Goal: Task Accomplishment & Management: Complete application form

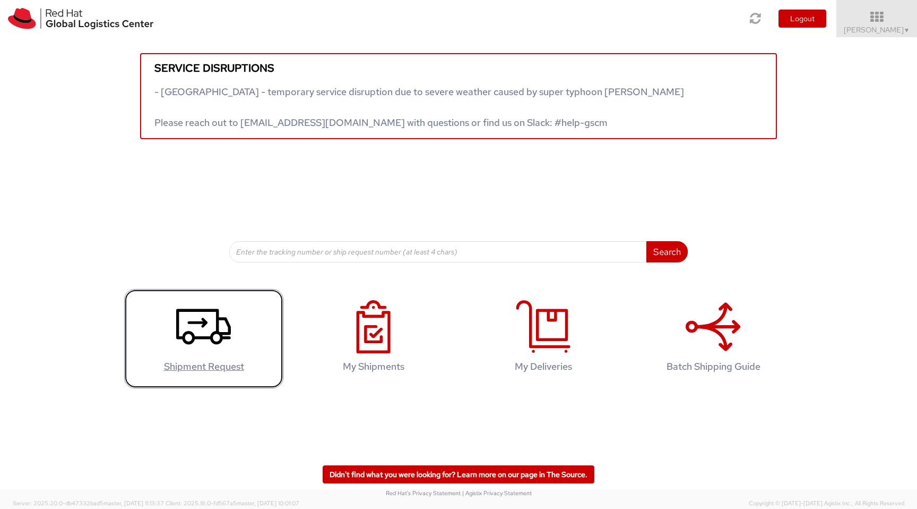
click at [212, 349] on icon at bounding box center [203, 326] width 55 height 53
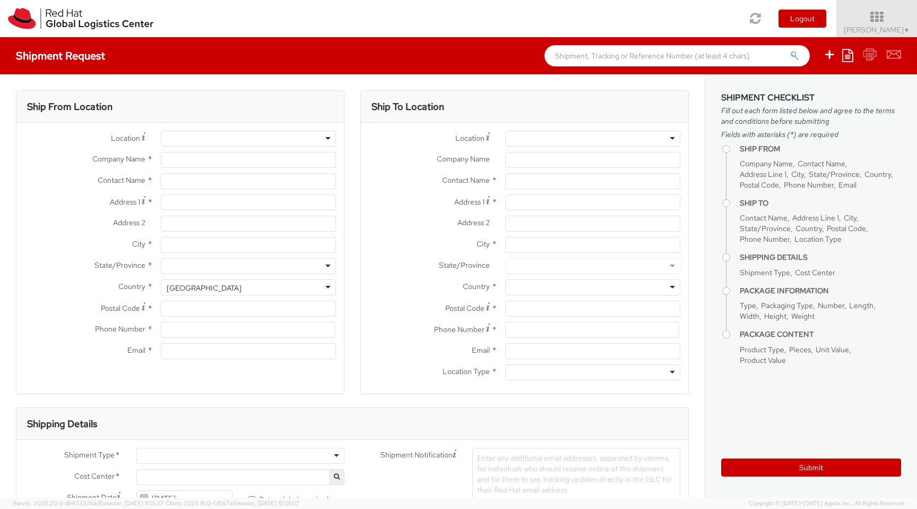
select select "220"
select select
type input "Red Hat"
type input "[PERSON_NAME]"
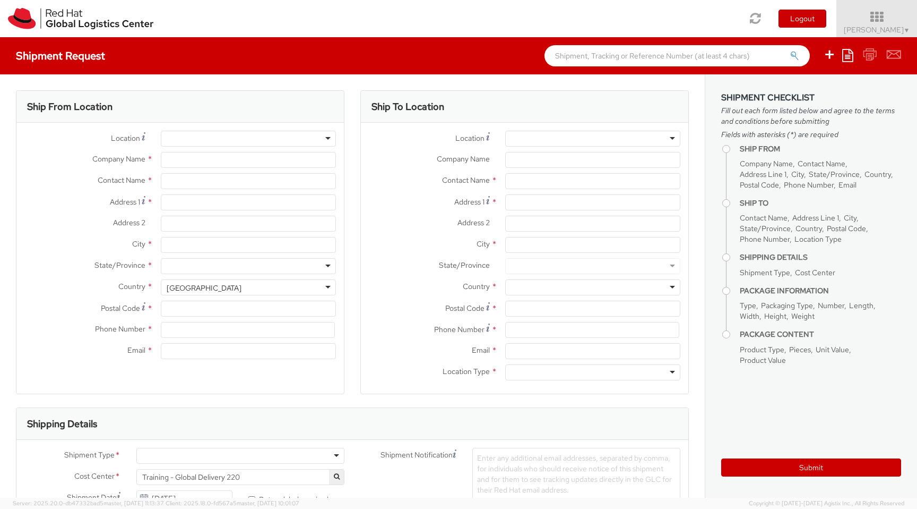
type input "5715140959"
type input "[EMAIL_ADDRESS][DOMAIN_NAME]"
click at [214, 144] on div "RH - Remote" at bounding box center [248, 139] width 175 height 16
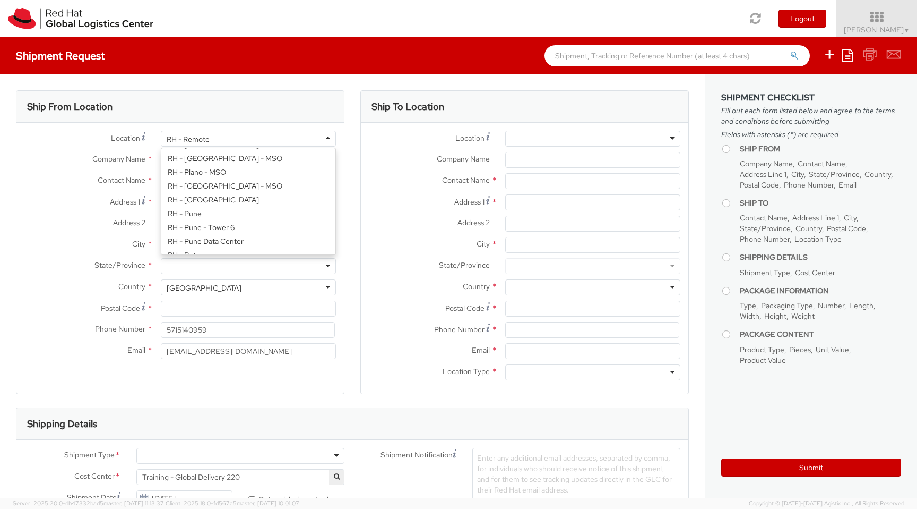
click at [228, 113] on div "Ship From Location" at bounding box center [180, 107] width 328 height 32
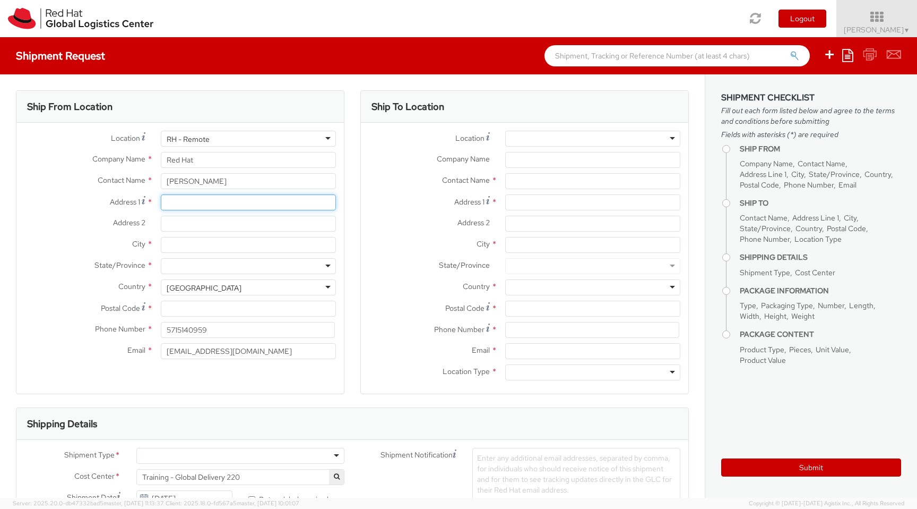
click at [205, 207] on input "Address 1 *" at bounding box center [248, 202] width 175 height 16
type input "[STREET_ADDRESS]"
type input "SAINT CLOUD"
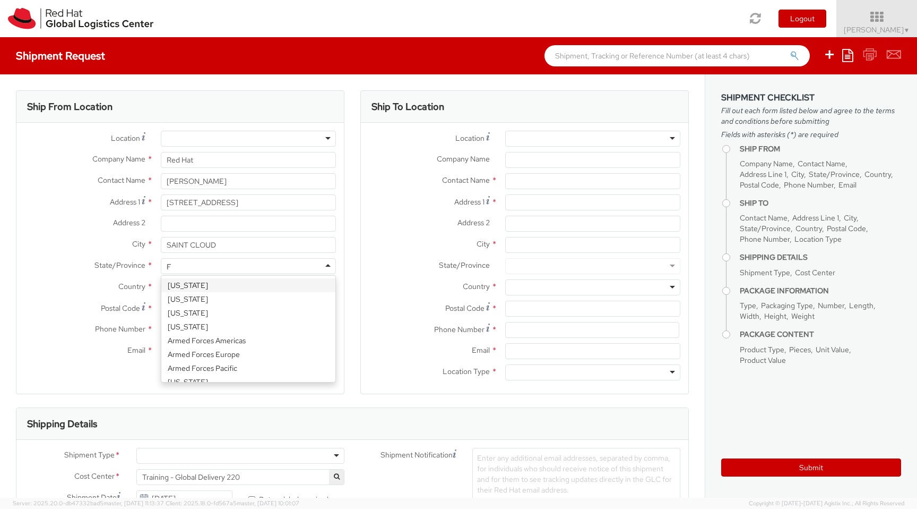
scroll to position [0, 0]
type input "FLO"
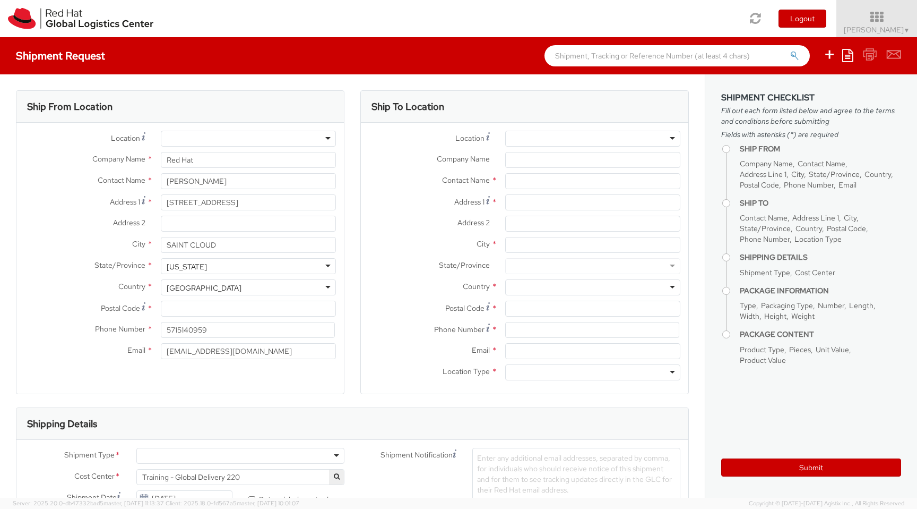
click at [173, 317] on div "Postal Code *" at bounding box center [180, 310] width 328 height 21
click at [177, 308] on input "Postal Code *" at bounding box center [248, 308] width 175 height 16
type input "34769"
click at [898, 29] on span "[PERSON_NAME] ▼" at bounding box center [877, 30] width 66 height 10
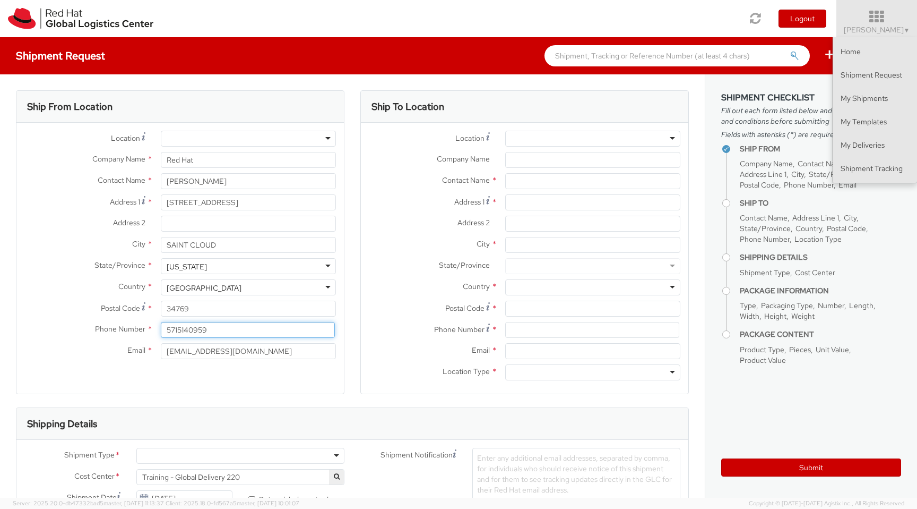
click at [221, 327] on input "5715140959" at bounding box center [248, 330] width 174 height 16
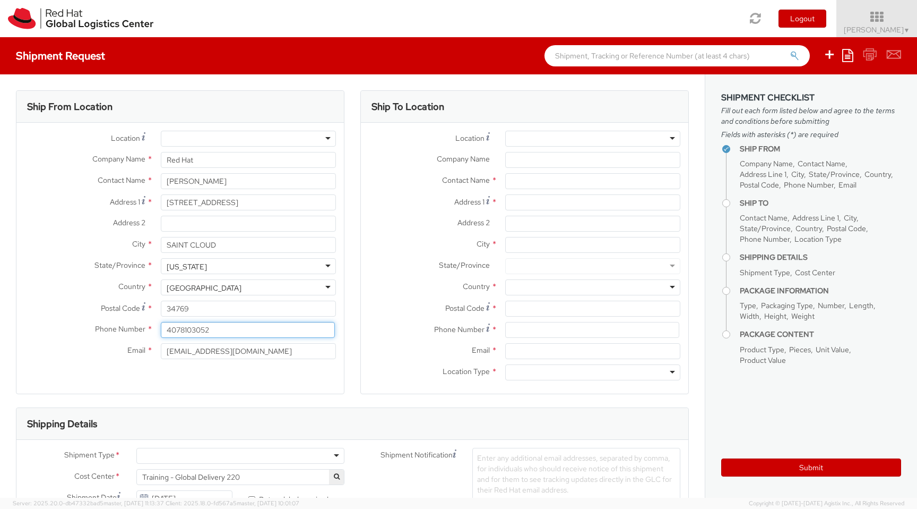
type input "4078103052"
click at [511, 127] on div "Location * [GEOGRAPHIC_DATA] - [GEOGRAPHIC_DATA] - [GEOGRAPHIC_DATA] [GEOGRAPHI…" at bounding box center [525, 258] width 328 height 271
click at [509, 144] on div at bounding box center [592, 139] width 175 height 16
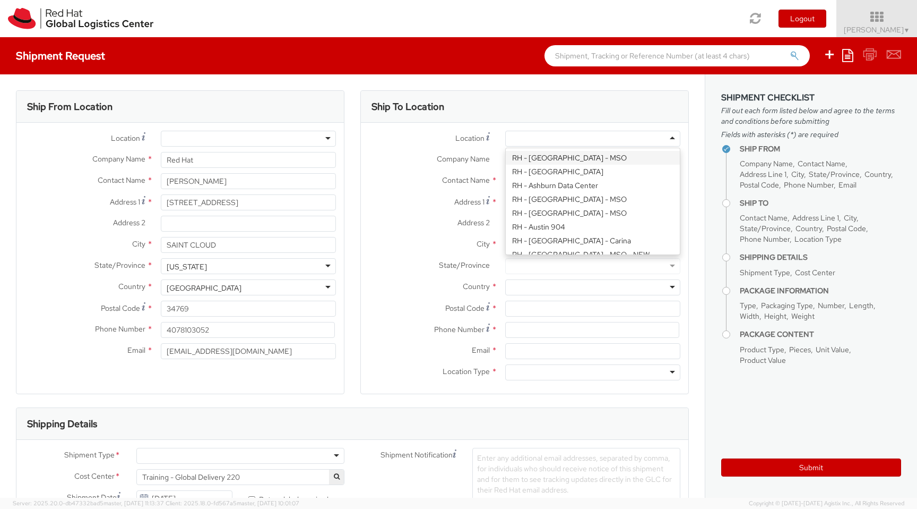
click at [534, 137] on div at bounding box center [592, 139] width 175 height 16
click at [460, 145] on div "Location * [GEOGRAPHIC_DATA] - [GEOGRAPHIC_DATA] - [GEOGRAPHIC_DATA] [GEOGRAPHI…" at bounding box center [525, 139] width 328 height 16
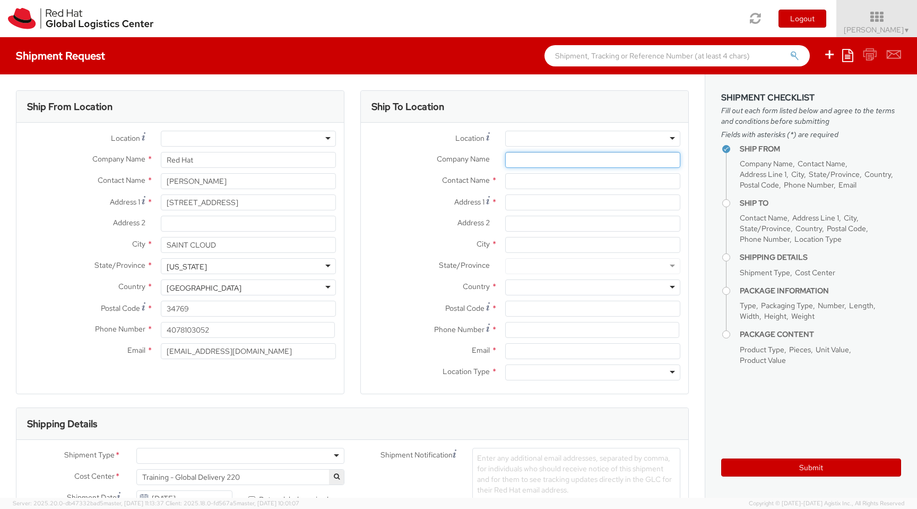
click at [518, 160] on input "Company Name *" at bounding box center [592, 160] width 175 height 16
paste input "Fragomen, [PERSON_NAME], [PERSON_NAME] & [PERSON_NAME], LLP"
type input "Fragomen, [PERSON_NAME], [PERSON_NAME] & [PERSON_NAME], LLP"
click at [533, 181] on input "text" at bounding box center [592, 181] width 175 height 16
click at [380, 55] on div "Shipment Request Save as template Create from template" at bounding box center [458, 55] width 917 height 37
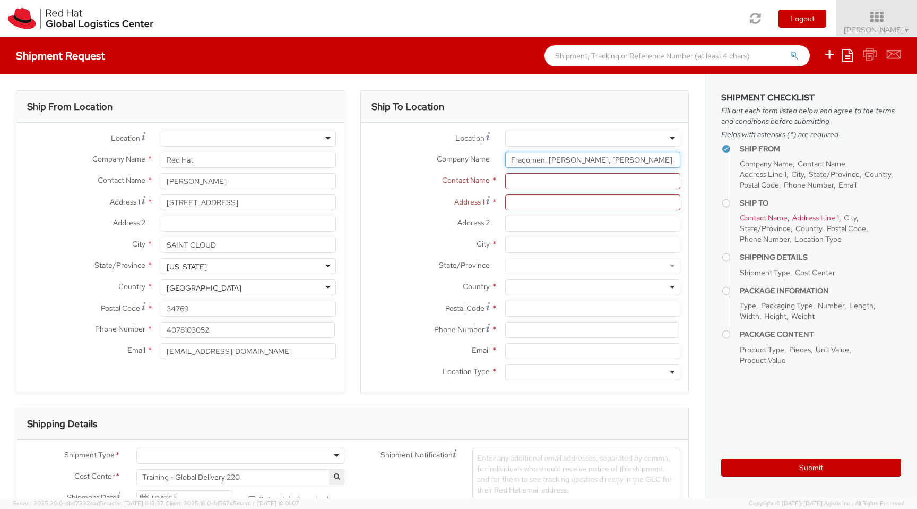
click at [582, 160] on input "Fragomen, [PERSON_NAME], [PERSON_NAME] & [PERSON_NAME], LLP" at bounding box center [592, 160] width 175 height 16
click at [588, 133] on div at bounding box center [592, 139] width 175 height 16
type input "f"
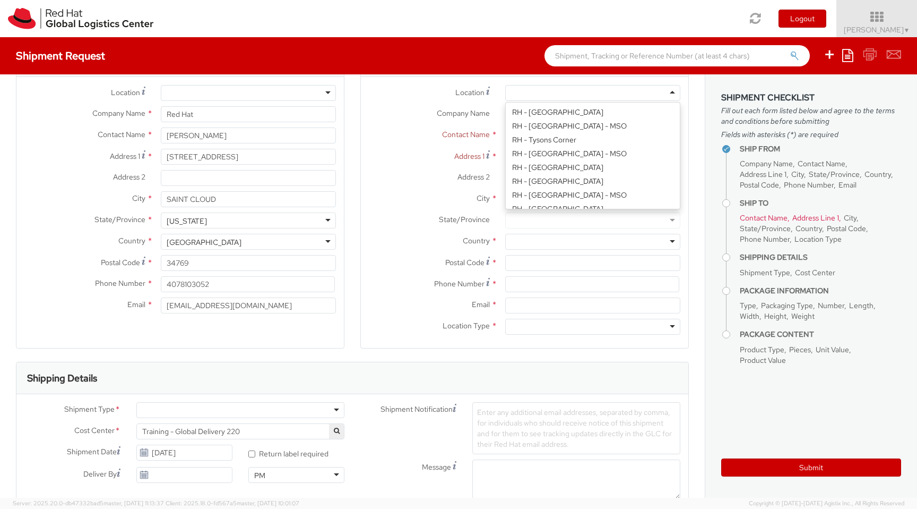
scroll to position [1832, 0]
click at [388, 152] on label "Address 1 *" at bounding box center [429, 156] width 136 height 14
click at [505, 152] on input "Address 1 *" at bounding box center [592, 157] width 175 height 16
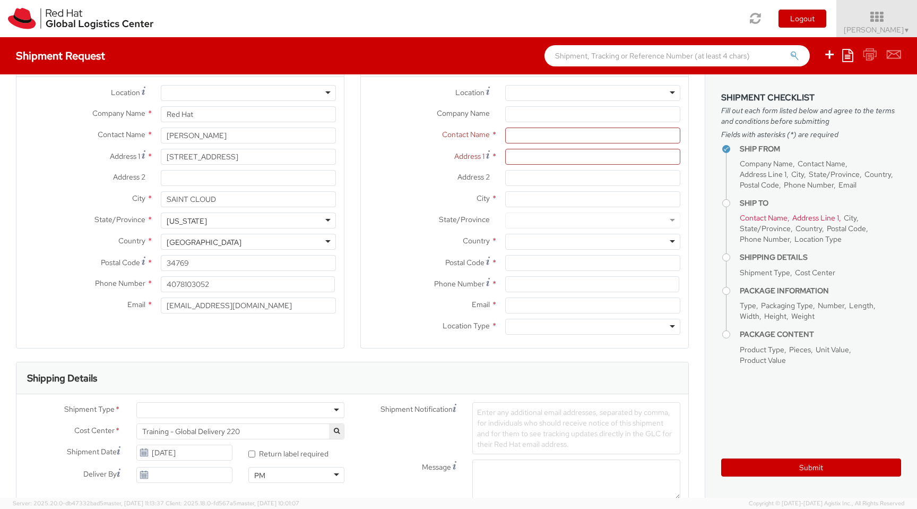
click at [434, 330] on label "Location Type *" at bounding box center [429, 326] width 136 height 14
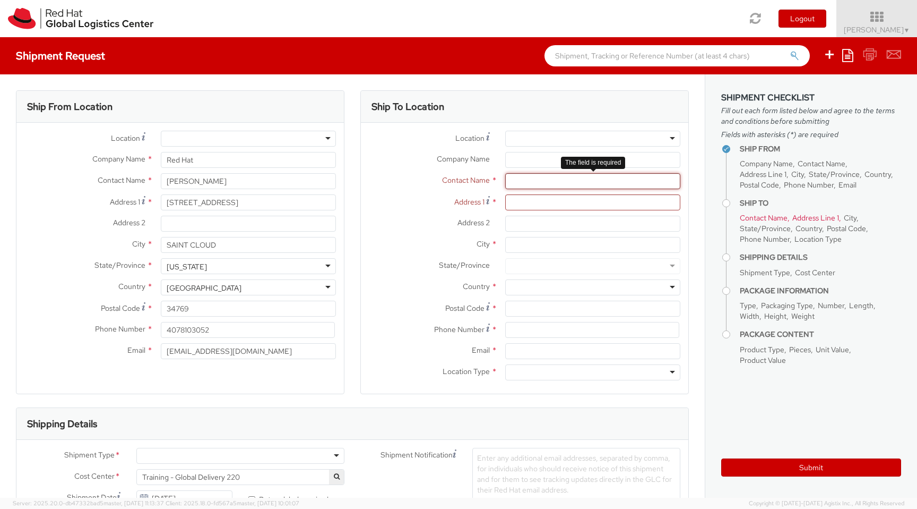
click at [526, 177] on input "text" at bounding box center [592, 181] width 175 height 16
paste input "Fragomen, [PERSON_NAME], [PERSON_NAME] & [PERSON_NAME], LLP"
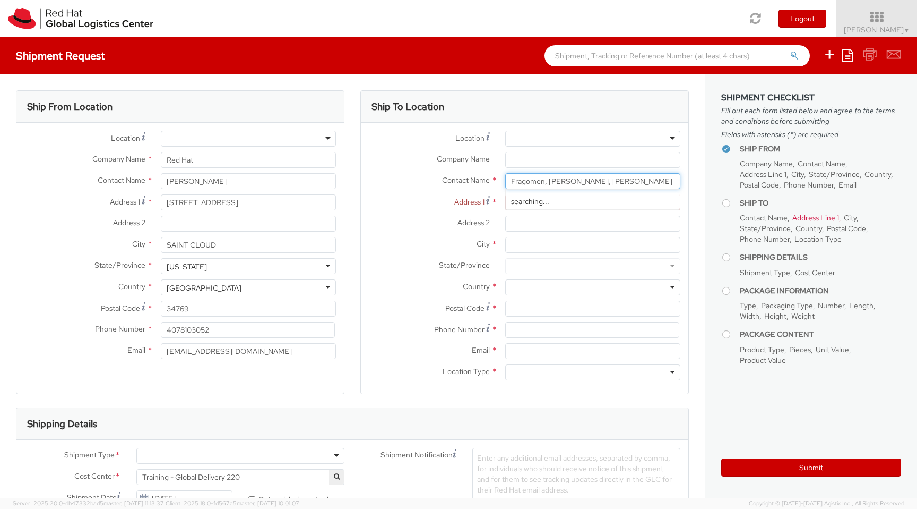
type input "Fragomen, [PERSON_NAME], [PERSON_NAME] & [PERSON_NAME], LLP"
click at [535, 164] on input "Company Name *" at bounding box center [592, 160] width 175 height 16
paste input "Fragomen, [PERSON_NAME], [PERSON_NAME] & [PERSON_NAME], LLP"
type input "Fragomen, [PERSON_NAME], [PERSON_NAME] & [PERSON_NAME], LLP"
click at [546, 178] on input "Fragomen, [PERSON_NAME], [PERSON_NAME] & [PERSON_NAME], LLP" at bounding box center [592, 181] width 175 height 16
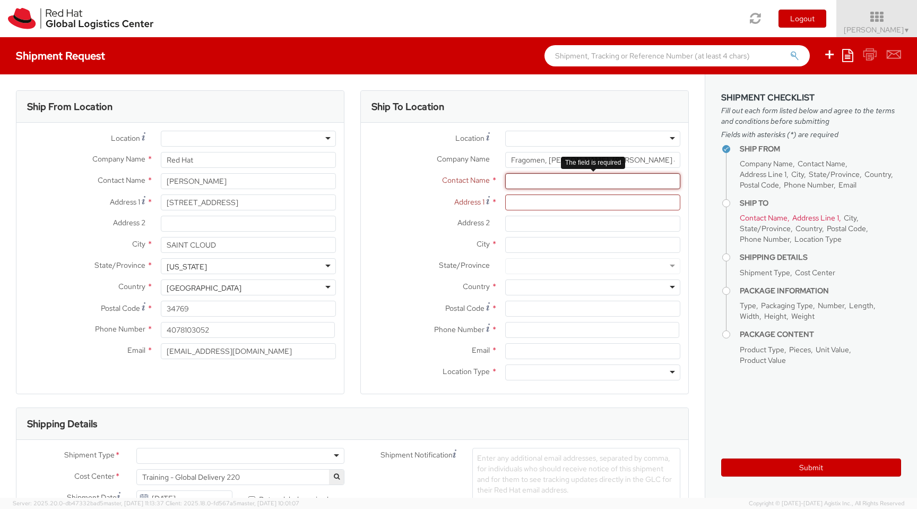
paste input "CAT / [PERSON_NAME] Team"
type input "CAT / [PERSON_NAME] Team"
paste input "[STREET_ADDRESS][US_STATE]"
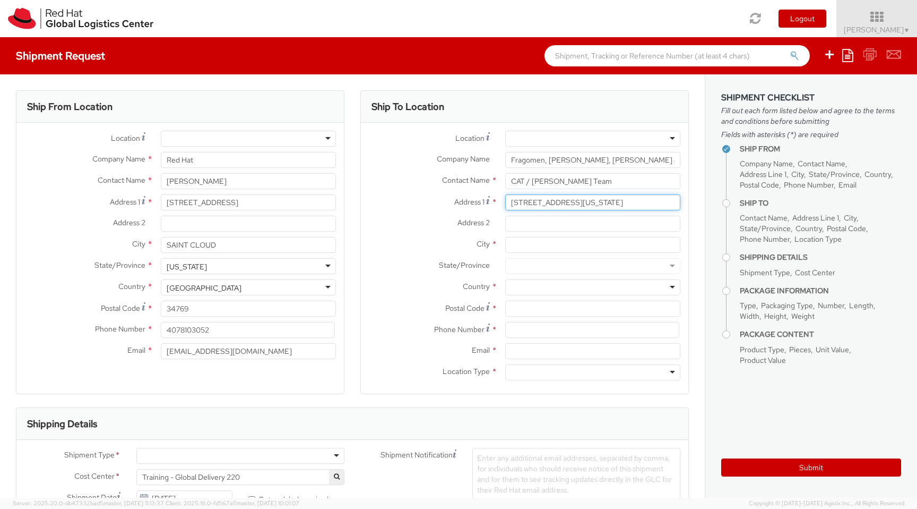
type input "[STREET_ADDRESS][US_STATE]"
click at [538, 243] on input "City *" at bounding box center [592, 245] width 175 height 16
type input "[US_STATE]"
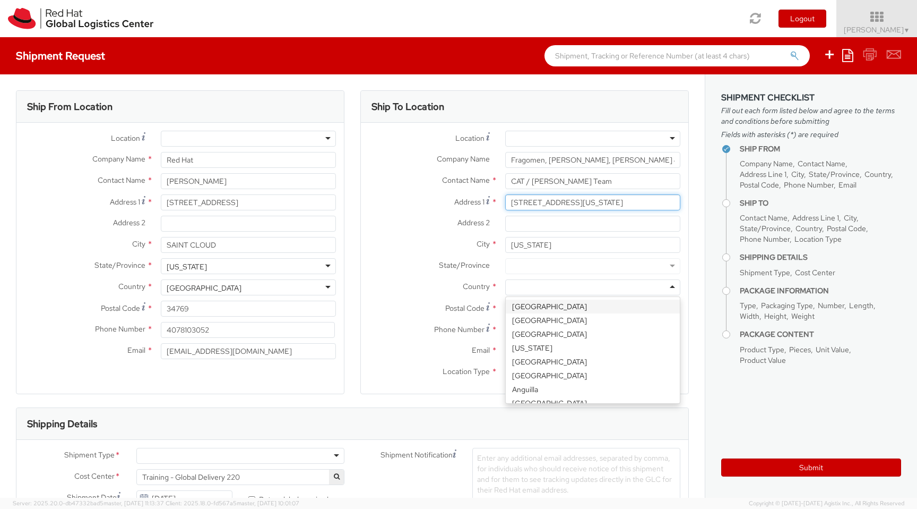
click at [637, 203] on input "[STREET_ADDRESS][US_STATE]" at bounding box center [592, 202] width 175 height 16
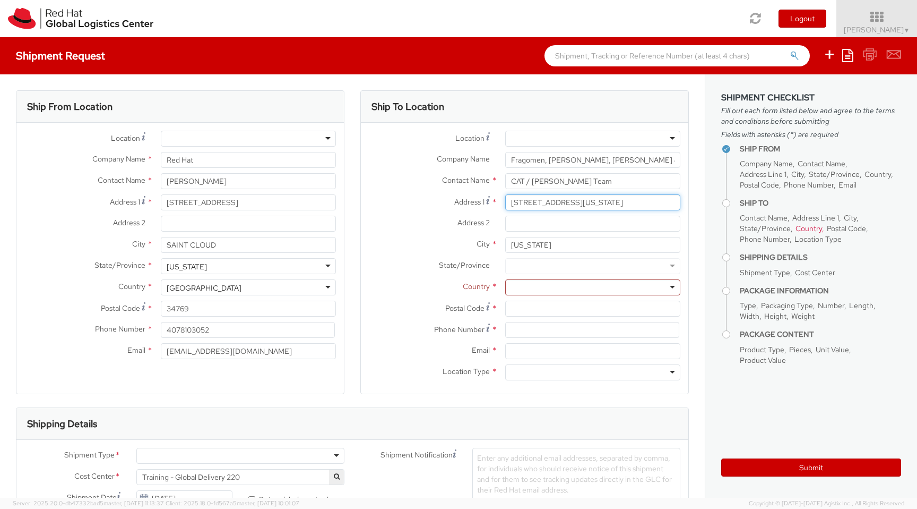
click at [637, 203] on input "[STREET_ADDRESS][US_STATE]" at bounding box center [592, 202] width 175 height 16
type input "[STREET_ADDRESS]"
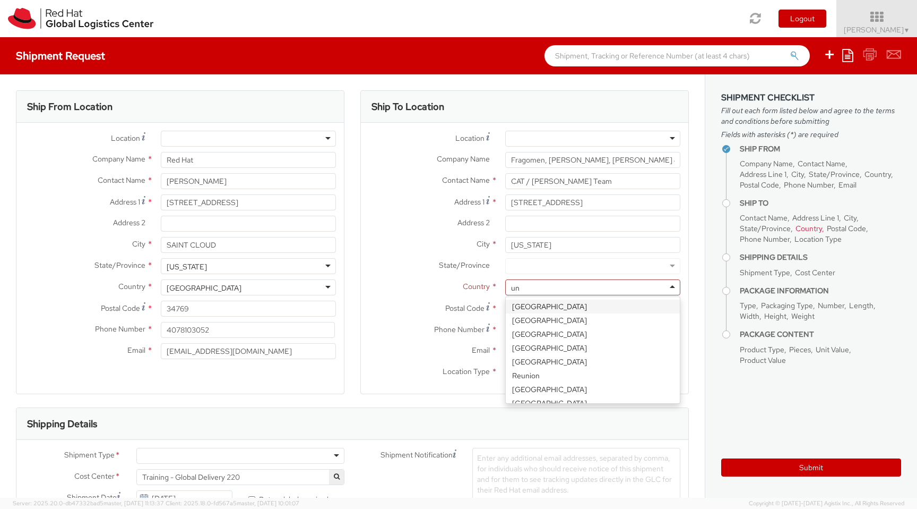
type input "uni"
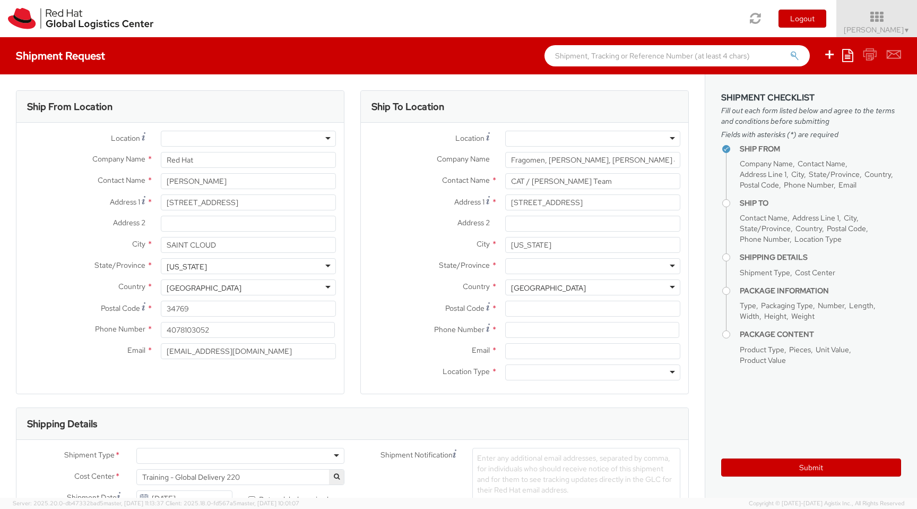
click at [564, 268] on div at bounding box center [592, 266] width 175 height 16
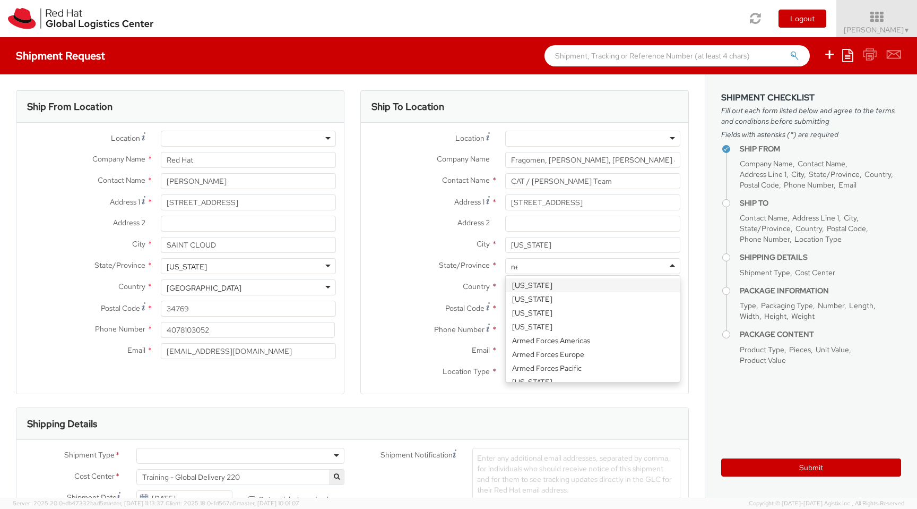
type input "new"
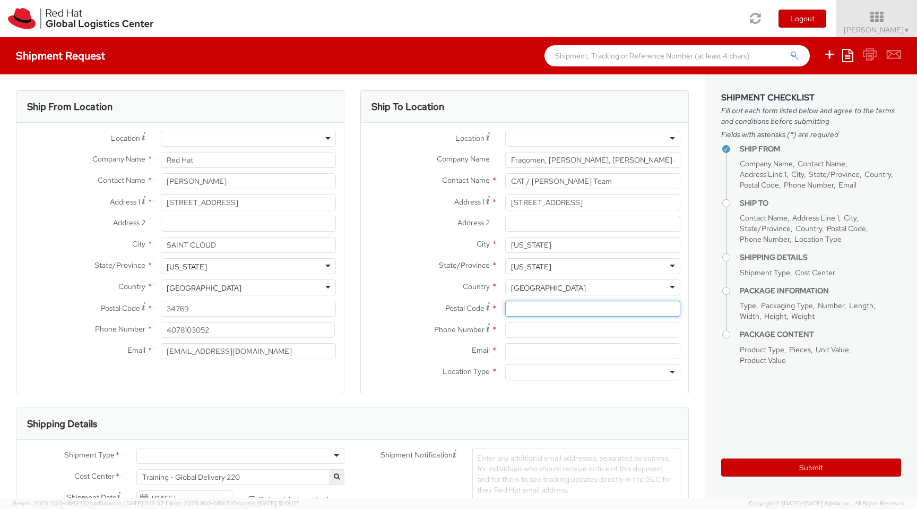
click at [517, 309] on input "Postal Code *" at bounding box center [592, 308] width 175 height 16
paste input "10018"
type input "10018"
click at [537, 325] on input at bounding box center [592, 330] width 174 height 16
click at [555, 370] on div at bounding box center [592, 372] width 175 height 16
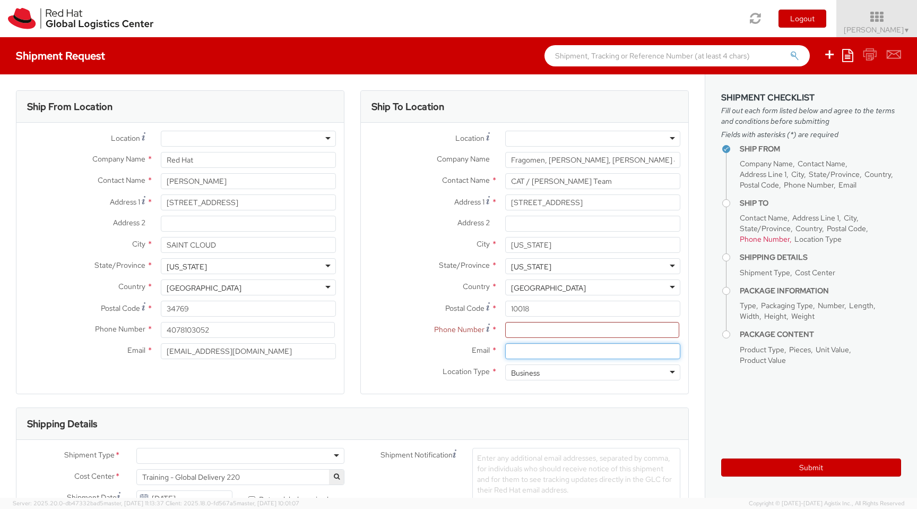
click at [530, 353] on input "Email *" at bounding box center [592, 351] width 175 height 16
paste input "[EMAIL_ADDRESS][DOMAIN_NAME]"
type input "[EMAIL_ADDRESS][DOMAIN_NAME]"
click at [541, 330] on input at bounding box center [592, 330] width 174 height 16
paste input "[PHONE_NUMBER]"
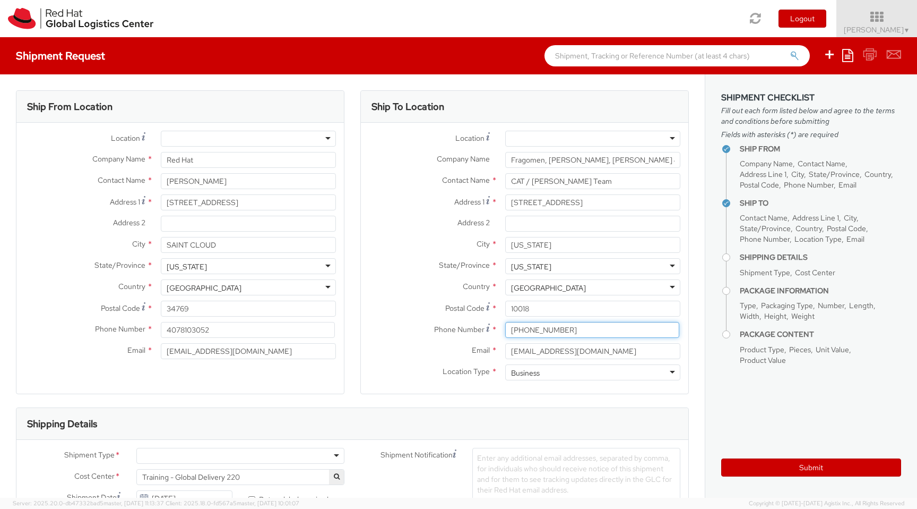
click at [510, 330] on input "[PHONE_NUMBER]" at bounding box center [592, 330] width 174 height 16
type input "2128917551"
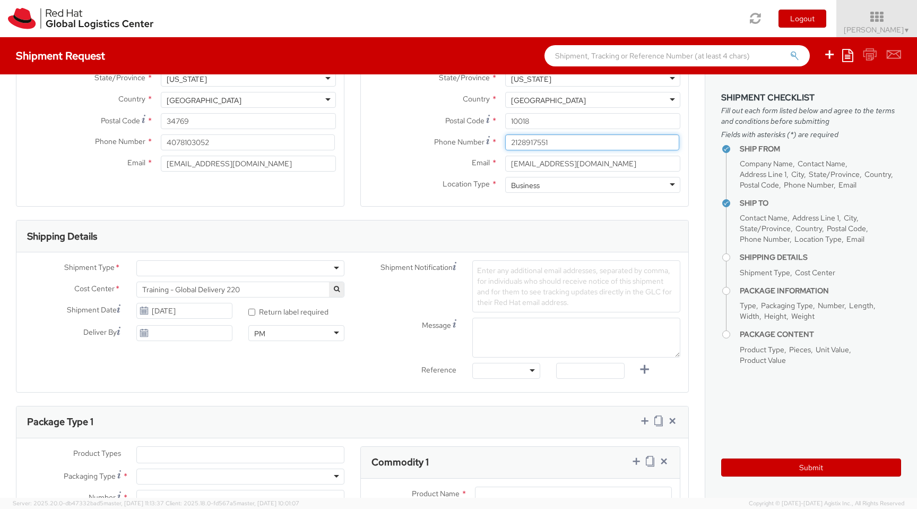
scroll to position [194, 0]
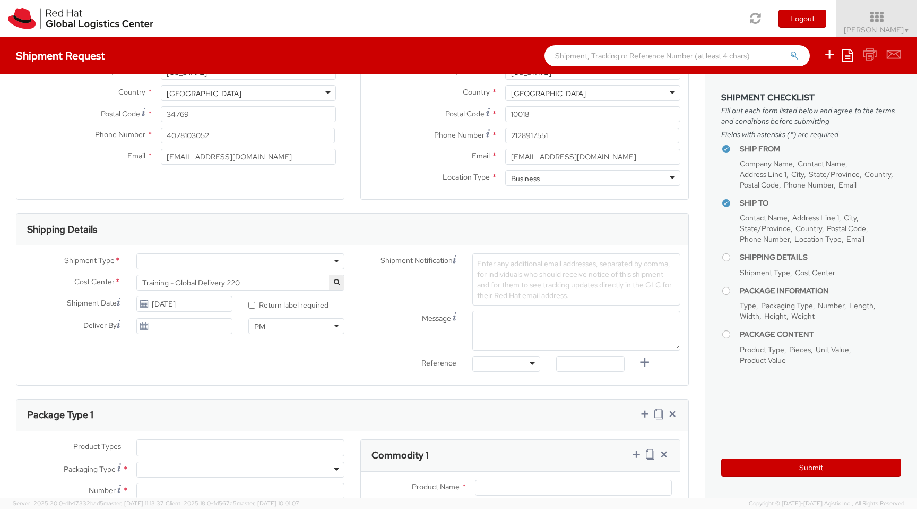
click at [328, 261] on div at bounding box center [240, 261] width 208 height 16
click at [160, 303] on input "[DATE]" at bounding box center [184, 304] width 96 height 16
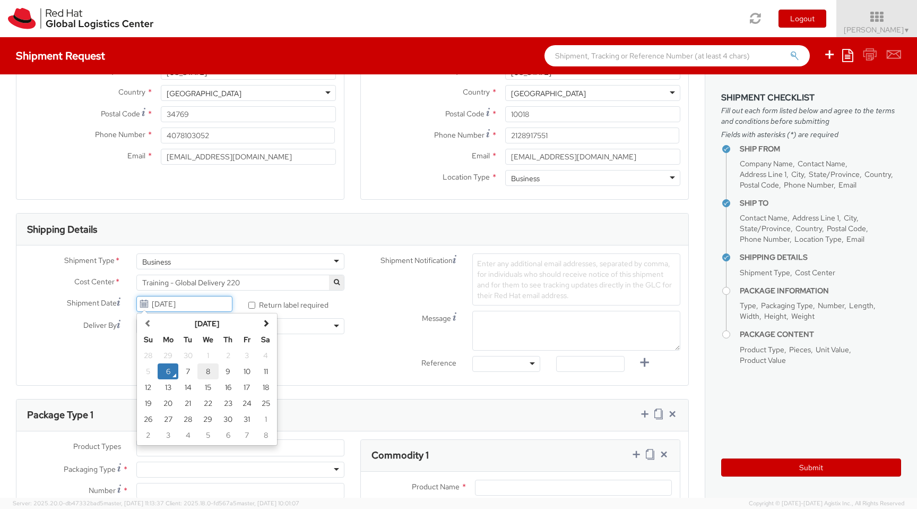
click at [210, 373] on td "8" at bounding box center [207, 371] width 21 height 16
type input "[DATE]"
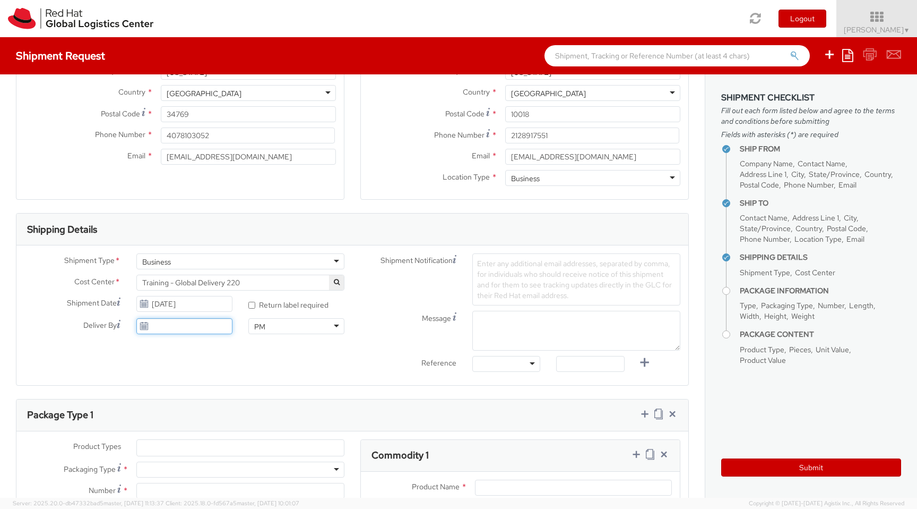
click at [177, 329] on input "Deliver By" at bounding box center [184, 326] width 96 height 16
type input "[DATE]"
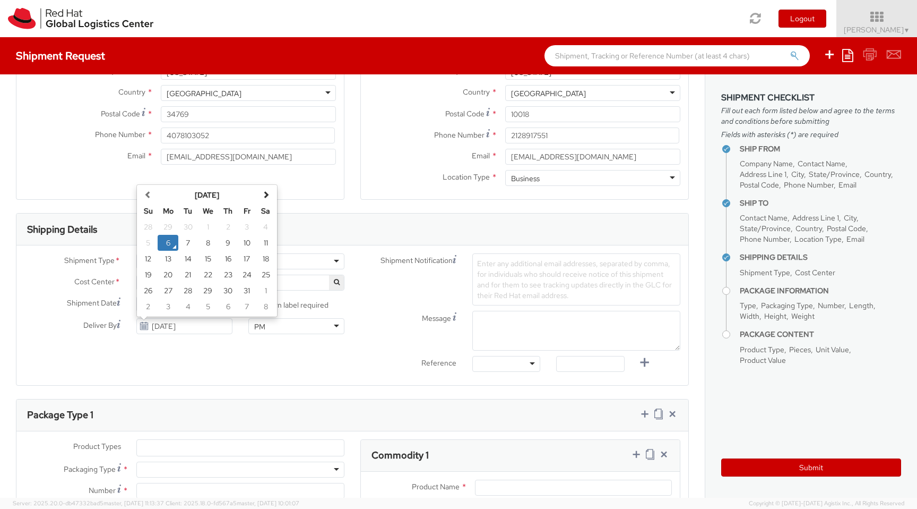
click at [195, 365] on div "Shipment Type * Business Business Batch Business Personal Cost Center * Trainin…" at bounding box center [352, 315] width 672 height 124
drag, startPoint x: 209, startPoint y: 329, endPoint x: 109, endPoint y: 323, distance: 100.5
click at [109, 323] on div "Deliver By [DATE] [DATE] Su Mo Tu We Th Fr Sa 28 29 30 1 2 3 4 5 6 7 8 9 10 11 …" at bounding box center [128, 326] width 224 height 16
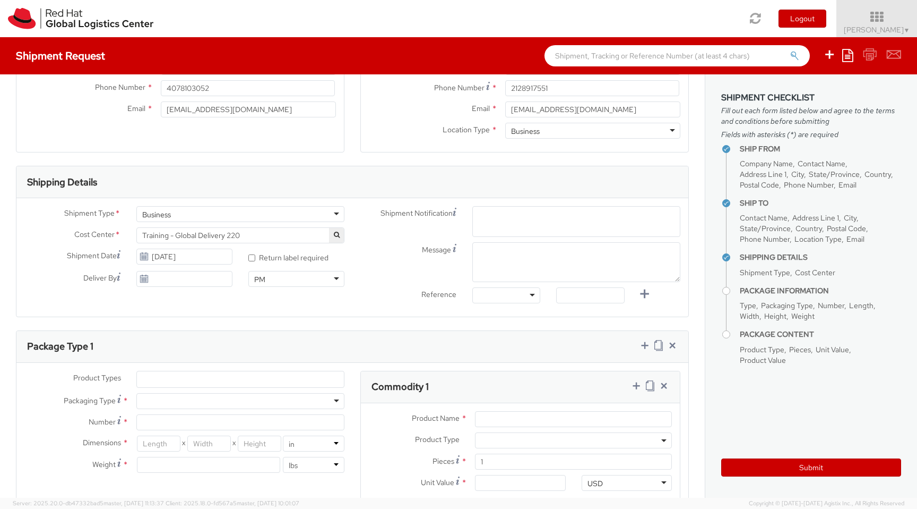
scroll to position [242, 0]
paste input "ATTN: CAT / [PERSON_NAME] Team Case ID – 9873437"
type input "ATTN: CAT / [PERSON_NAME] Team Case ID – 9873437"
paste input "ATTN: CAT / [PERSON_NAME] Team Case ID – 9873437"
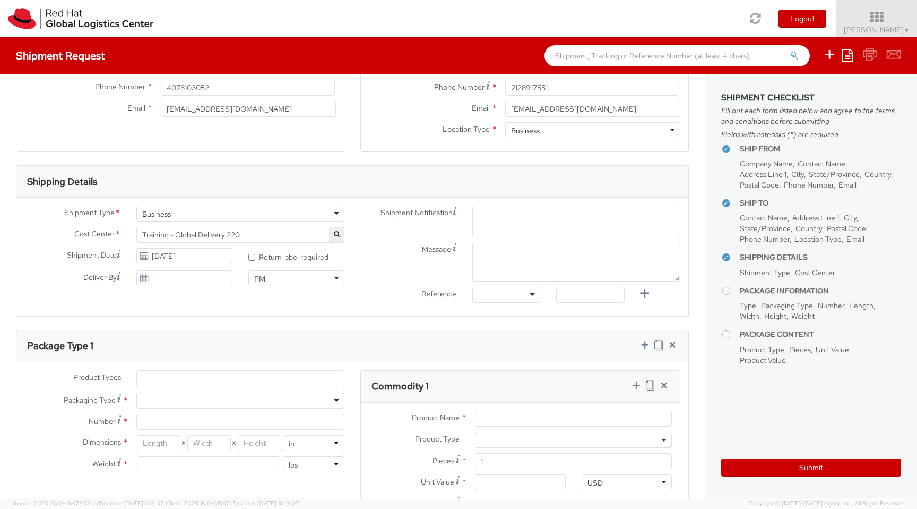
type input "ATTN: CAT / [PERSON_NAME] Team Case ID – 9873437"
click at [501, 258] on div "Shipment Notification Enter any additional email addresses, separated by comma,…" at bounding box center [521, 256] width 336 height 102
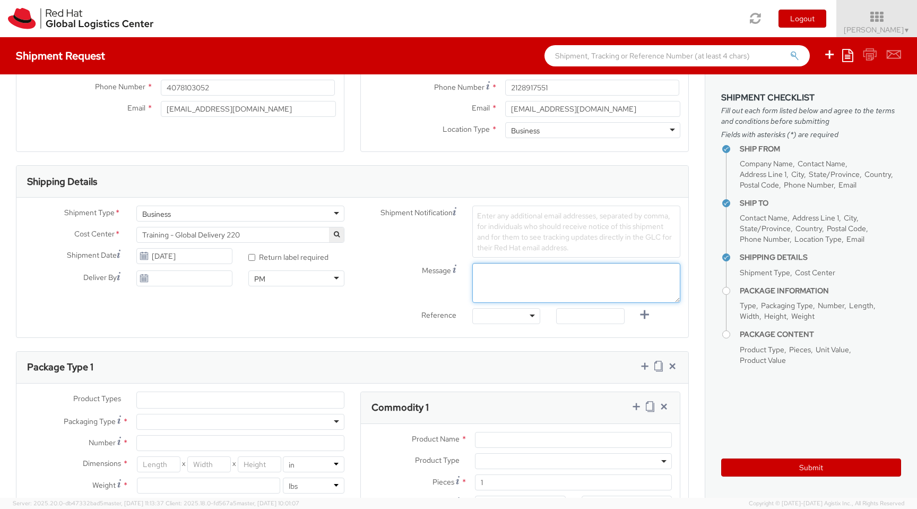
paste textarea "ATTN: CAT / [PERSON_NAME] Team Case ID – 9873437"
type textarea "ATTN: CAT / [PERSON_NAME] Team Case ID – 9873437"
click at [534, 248] on span "Enter any additional email addresses, separated by comma, for individuals who s…" at bounding box center [574, 231] width 195 height 41
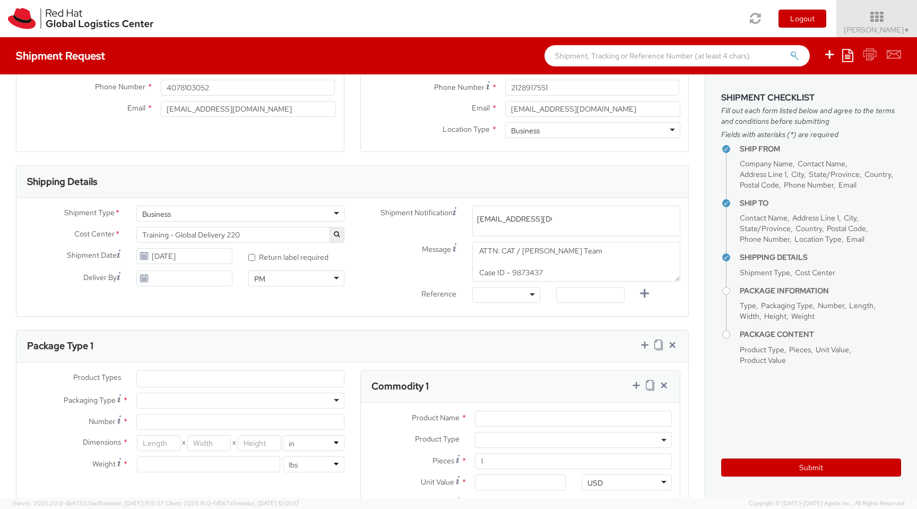
type input "[EMAIL_ADDRESS][DOMAIN_NAME]"
click at [621, 110] on input "[EMAIL_ADDRESS][DOMAIN_NAME]" at bounding box center [592, 109] width 175 height 16
click at [604, 219] on span "Enter any additional email addresses, separated by comma, for individuals who s…" at bounding box center [576, 233] width 199 height 42
paste input "[EMAIL_ADDRESS][DOMAIN_NAME]"
type input "[EMAIL_ADDRESS][DOMAIN_NAME]"
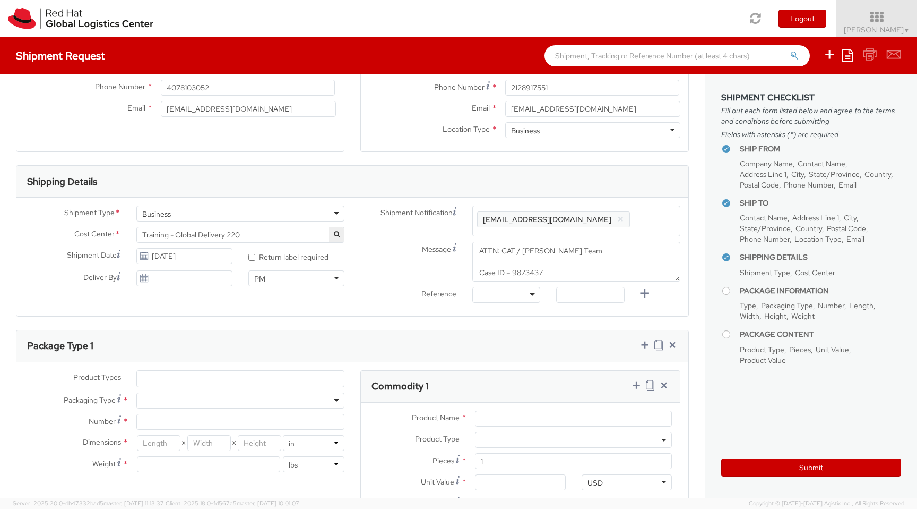
scroll to position [0, 0]
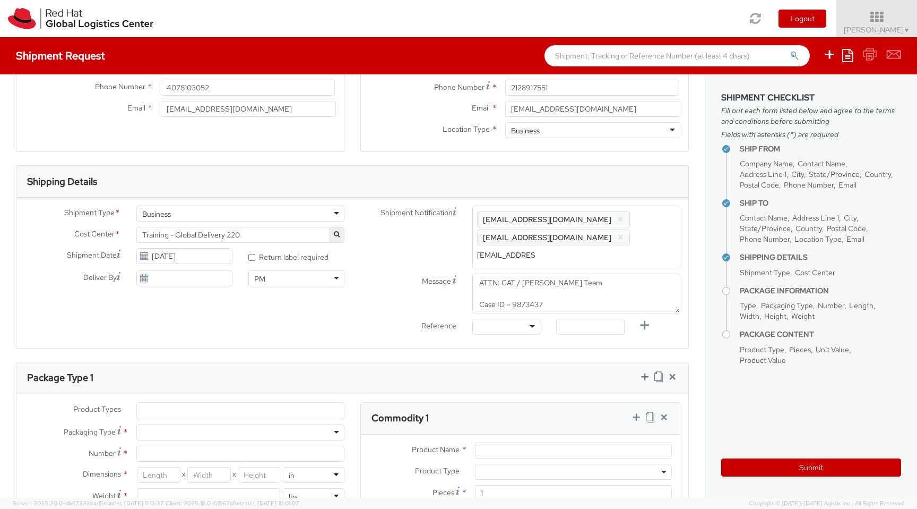
type input "[EMAIL_ADDRESS][DOMAIN_NAME]"
click at [510, 331] on div at bounding box center [507, 328] width 68 height 16
click at [526, 328] on div "Reference Number" at bounding box center [510, 328] width 64 height 11
click at [575, 328] on input "text" at bounding box center [590, 328] width 68 height 16
drag, startPoint x: 513, startPoint y: 308, endPoint x: 563, endPoint y: 308, distance: 50.4
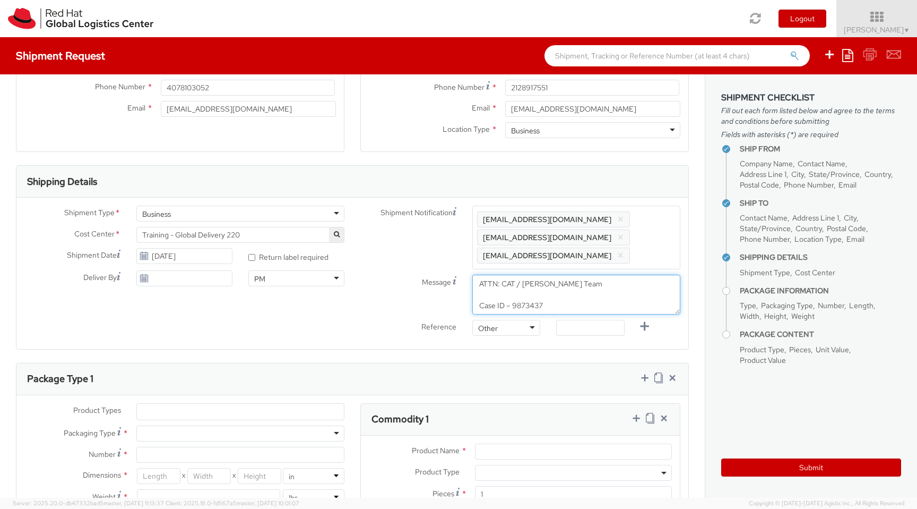
click at [563, 308] on textarea "ATTN: CAT / [PERSON_NAME] Team Case ID – 9873437" at bounding box center [577, 294] width 208 height 40
click at [582, 336] on div at bounding box center [590, 330] width 84 height 21
click at [585, 328] on input "text" at bounding box center [590, 328] width 68 height 16
paste input "9873437"
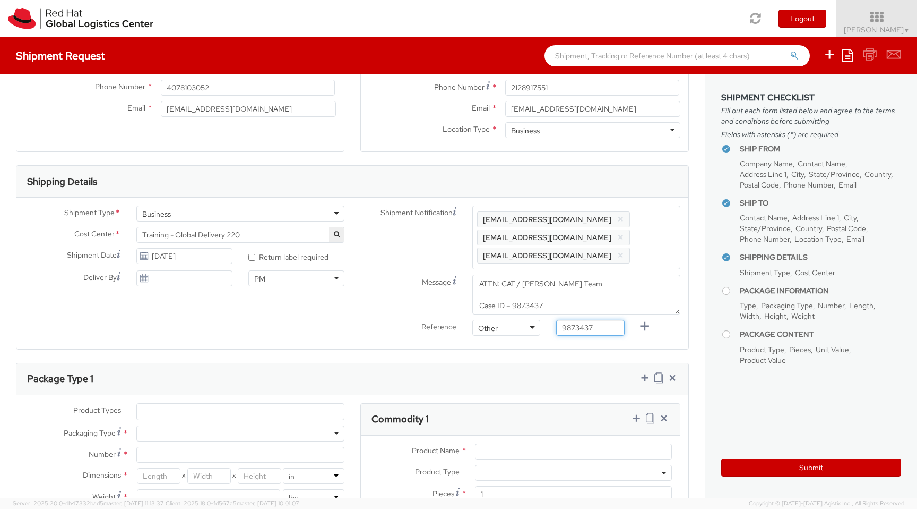
type input "9873437"
click at [375, 320] on label "Reference" at bounding box center [409, 326] width 112 height 12
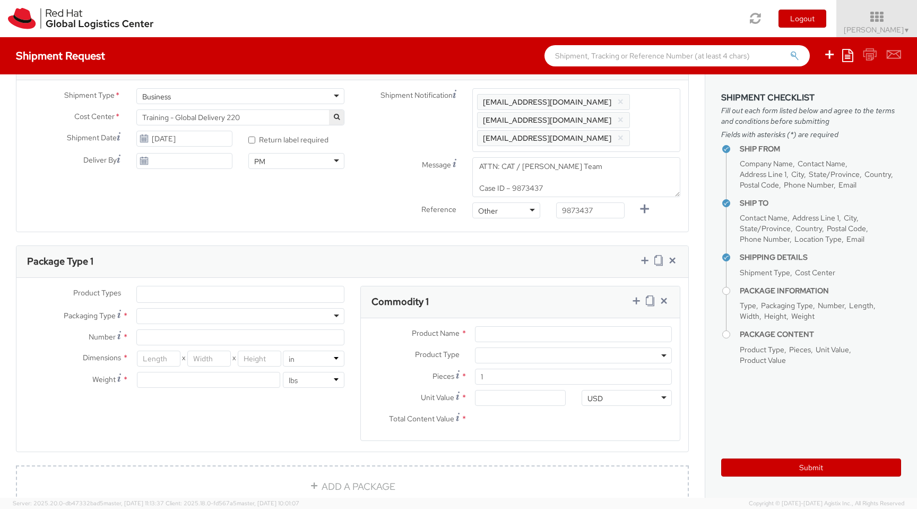
scroll to position [362, 0]
click at [316, 296] on ul at bounding box center [240, 292] width 207 height 16
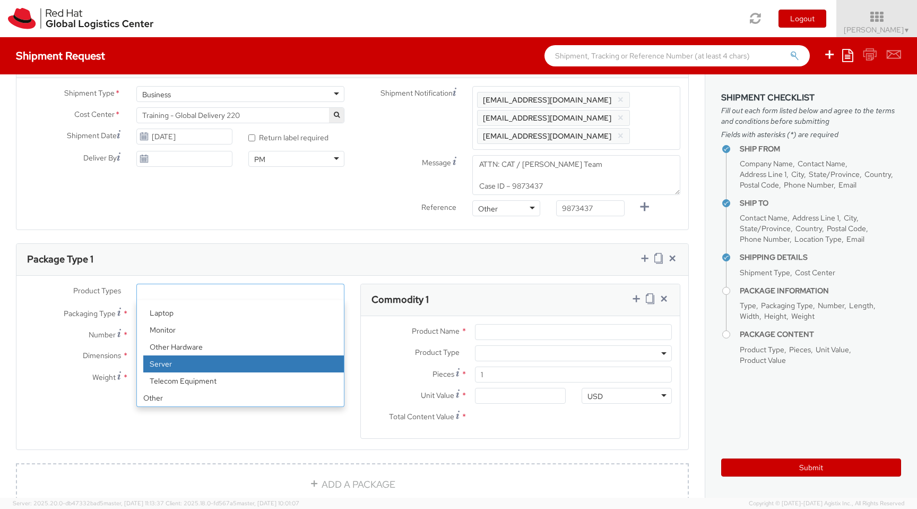
scroll to position [0, 0]
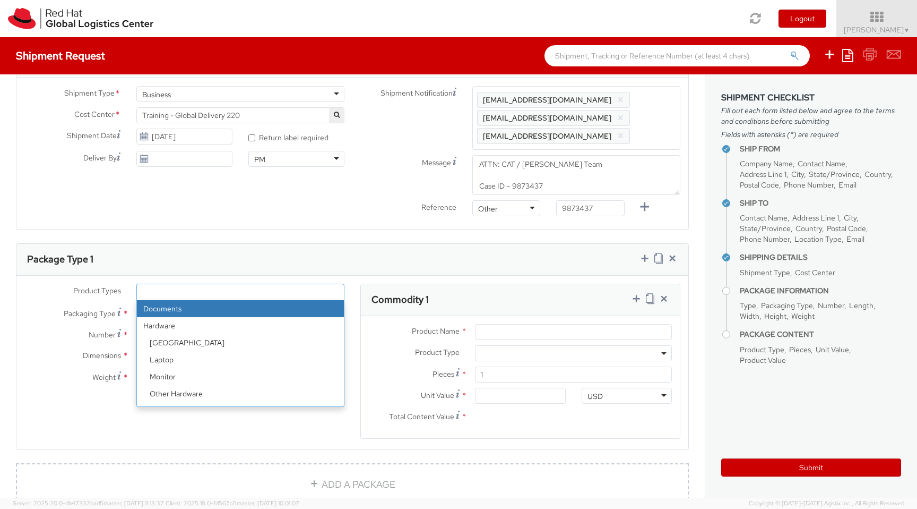
select select "DOCUMENT"
type input "Documents"
select select "DOCUMENT"
type input "1.00"
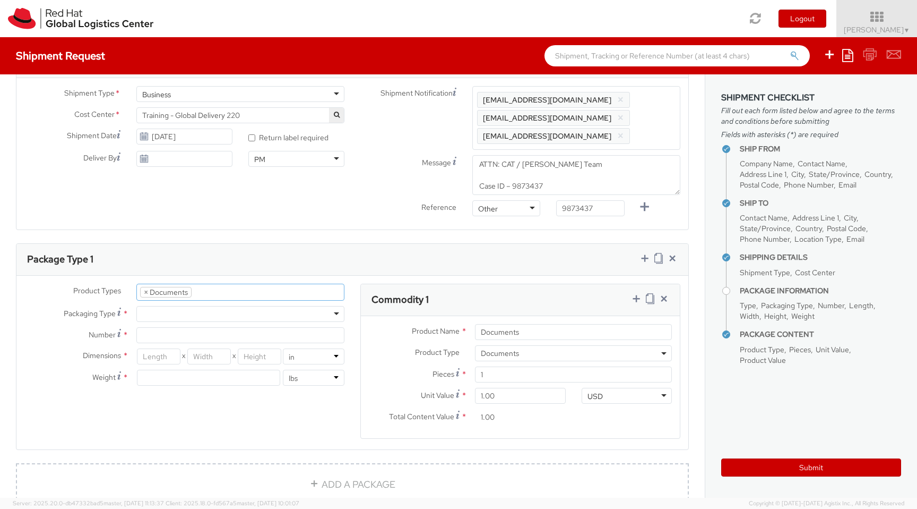
click at [202, 315] on div at bounding box center [240, 314] width 208 height 16
type input "1"
type input "9.5"
type input "12.5"
type input "0.25"
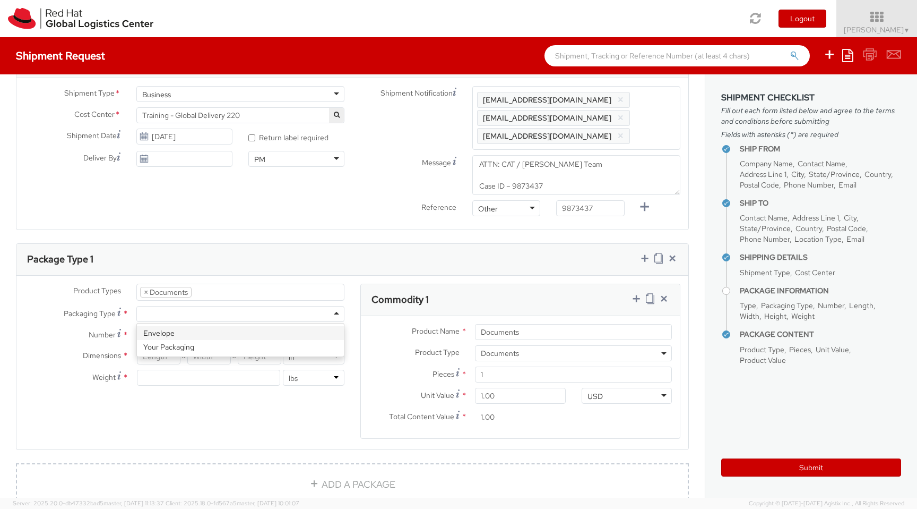
type input "1"
click at [518, 398] on input "1.00" at bounding box center [520, 396] width 90 height 16
drag, startPoint x: 518, startPoint y: 398, endPoint x: 443, endPoint y: 388, distance: 75.6
click at [443, 388] on div "Unit Value Valuation is the price paid or payable. For procured items, the valu…" at bounding box center [467, 396] width 213 height 16
type input "5.00"
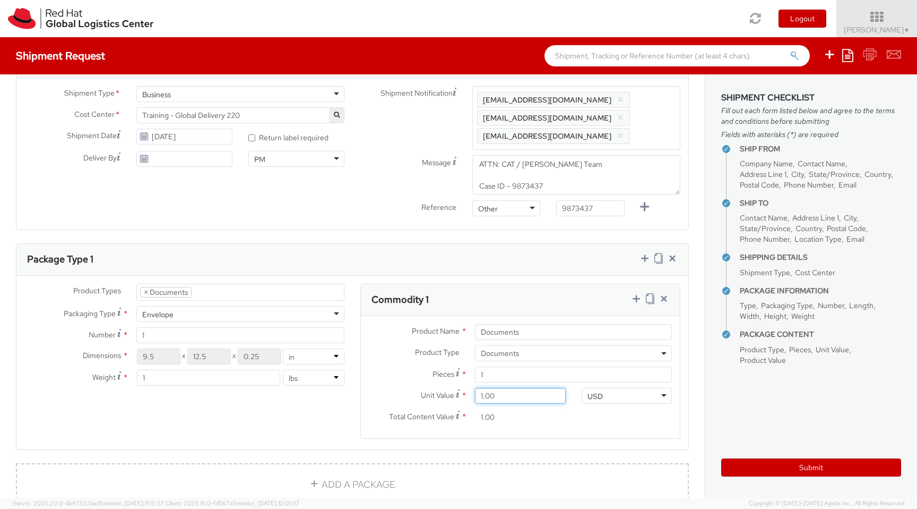
type input "5.00"
type input "50.00"
type input "500.00"
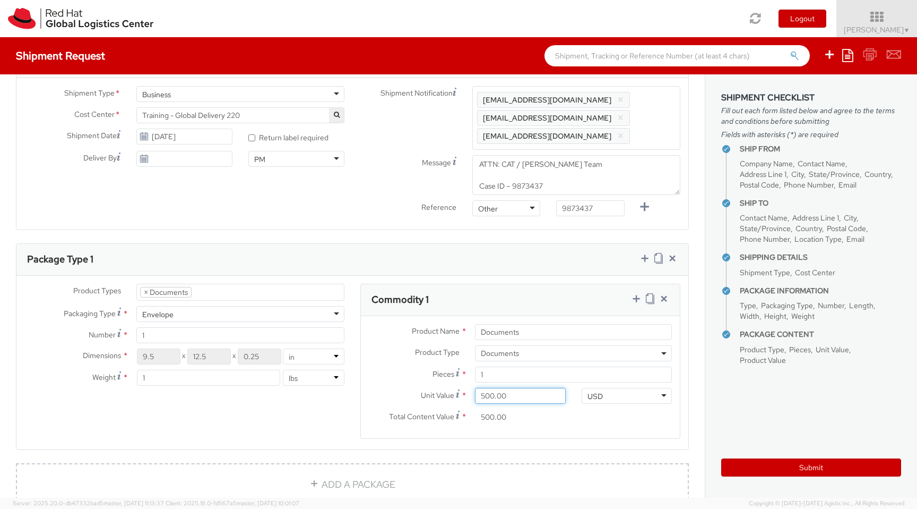
type input "50.00"
type input "5.00"
type input "0.00"
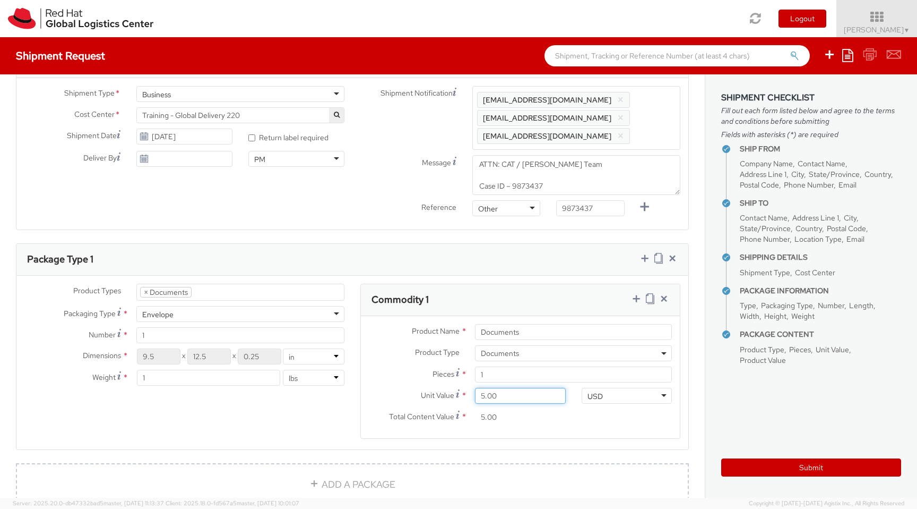
type input "0.00"
type input "1.00"
type input "10.00"
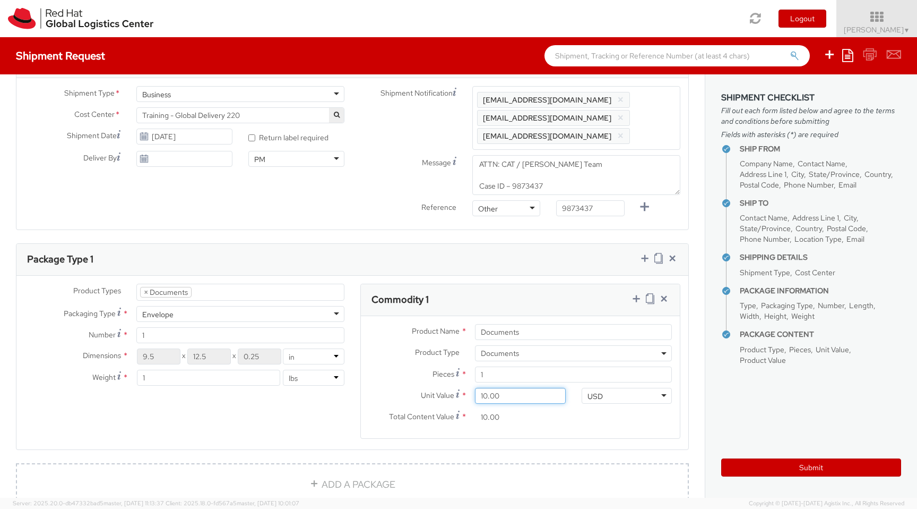
type input "100.00"
click at [340, 425] on div "Product Types * Documents Docking Station Laptop Monitor Other Hardware Server …" at bounding box center [352, 368] width 672 height 168
click at [284, 431] on div "Product Types * Documents Docking Station Laptop Monitor Other Hardware Server …" at bounding box center [352, 368] width 672 height 168
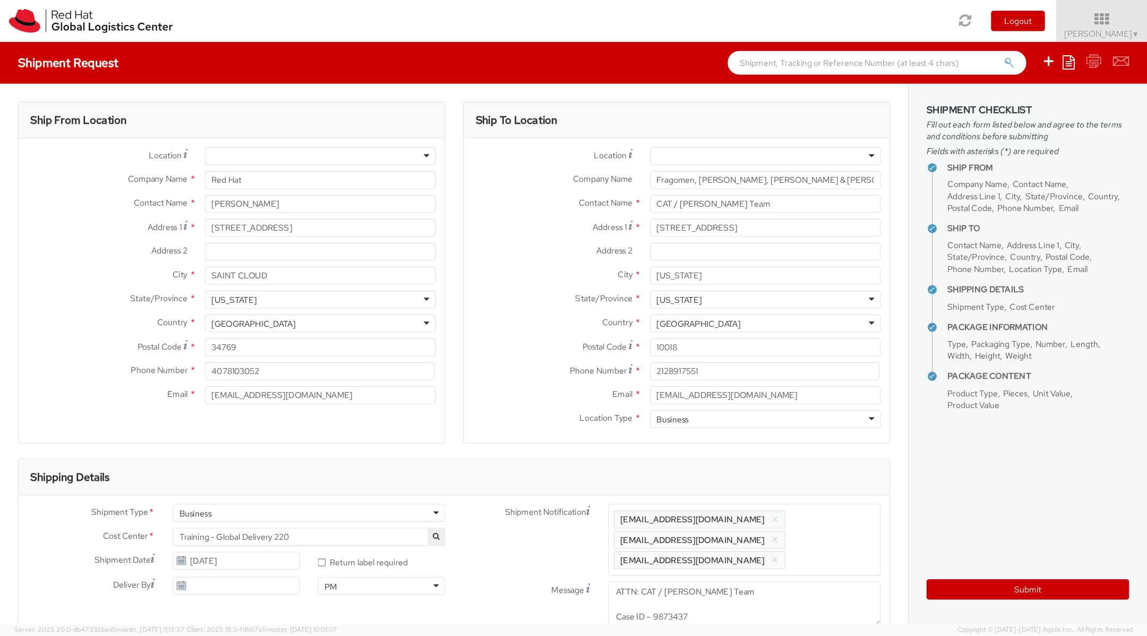
scroll to position [11, 0]
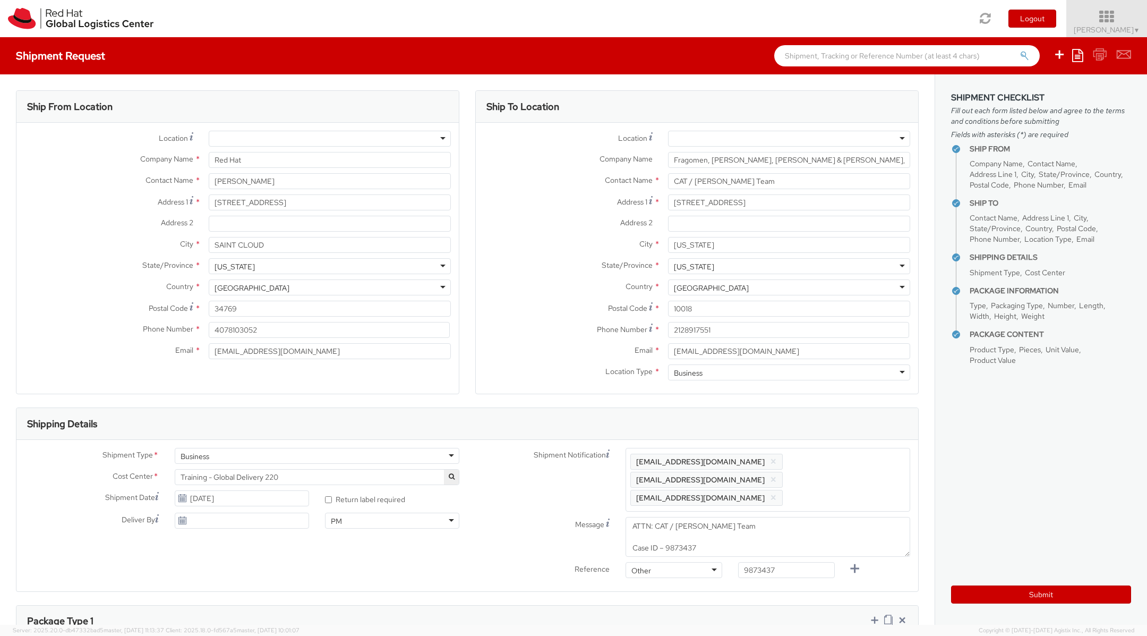
click at [917, 28] on span "[PERSON_NAME] ▼" at bounding box center [1107, 30] width 66 height 10
